Goal: Information Seeking & Learning: Learn about a topic

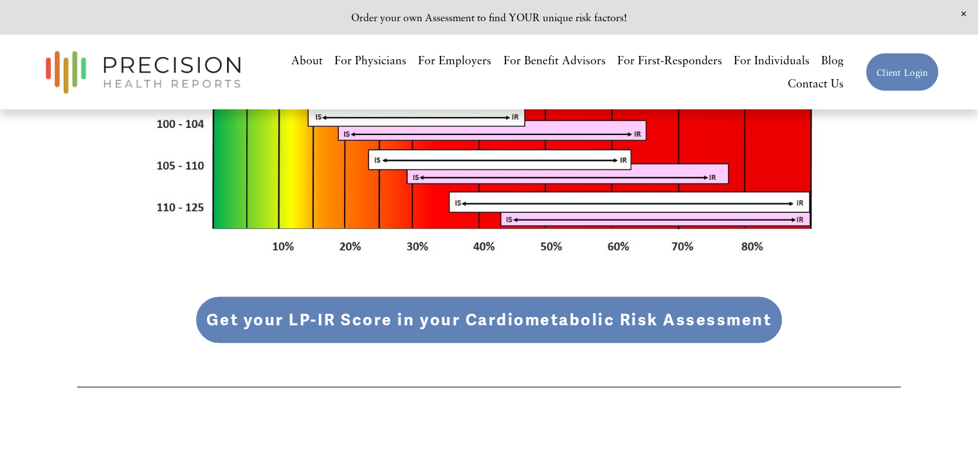
scroll to position [2004, 0]
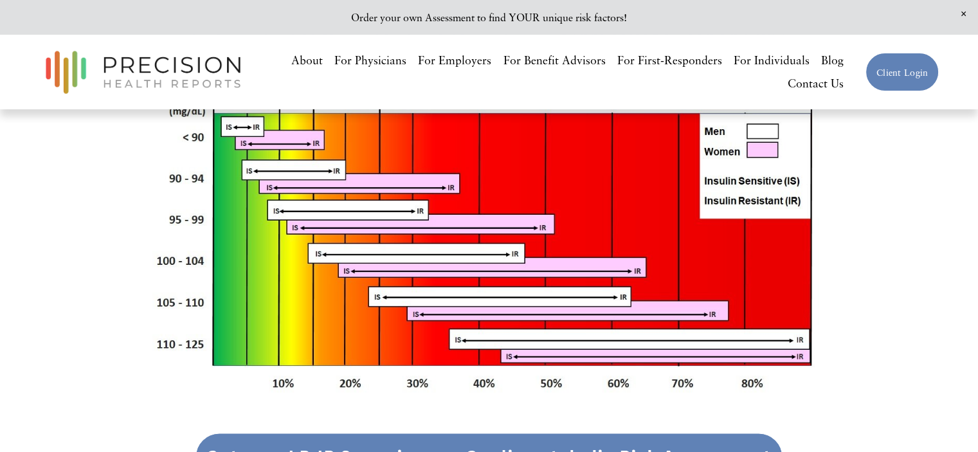
click at [405, 433] on link "Get your LP-IR Score in your Cardiometabolic Risk Assessment" at bounding box center [490, 457] width 588 height 48
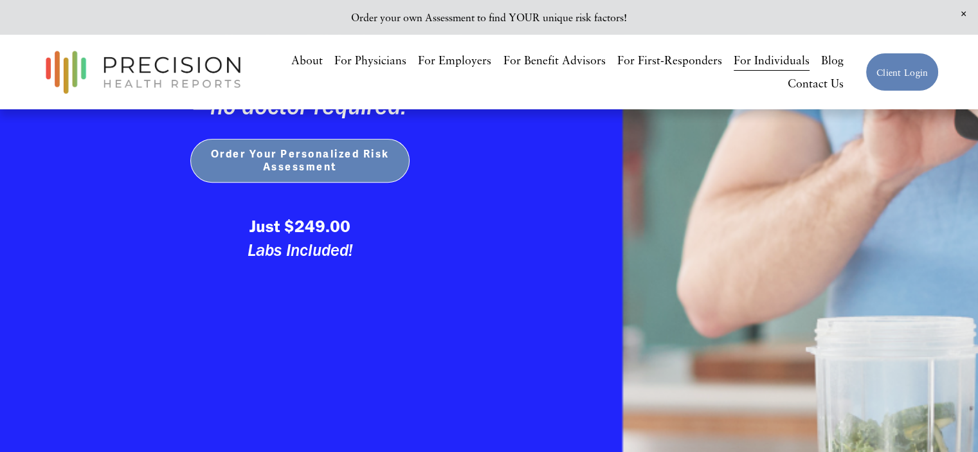
scroll to position [450, 0]
